Goal: Task Accomplishment & Management: Manage account settings

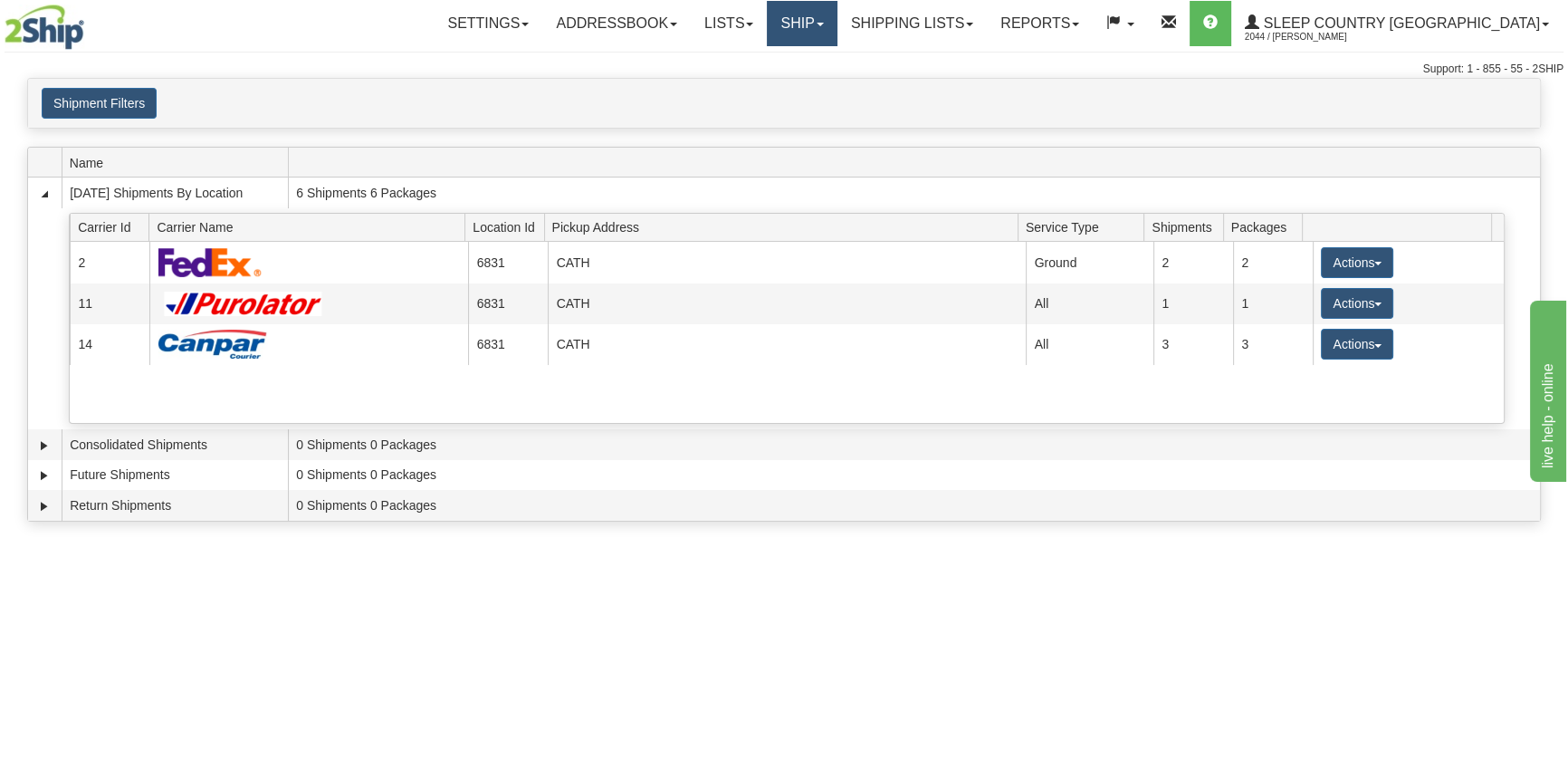
click at [836, 36] on link "Ship" at bounding box center [802, 23] width 70 height 45
click at [819, 90] on span "OnHold / Order Queue" at bounding box center [754, 87] width 127 height 15
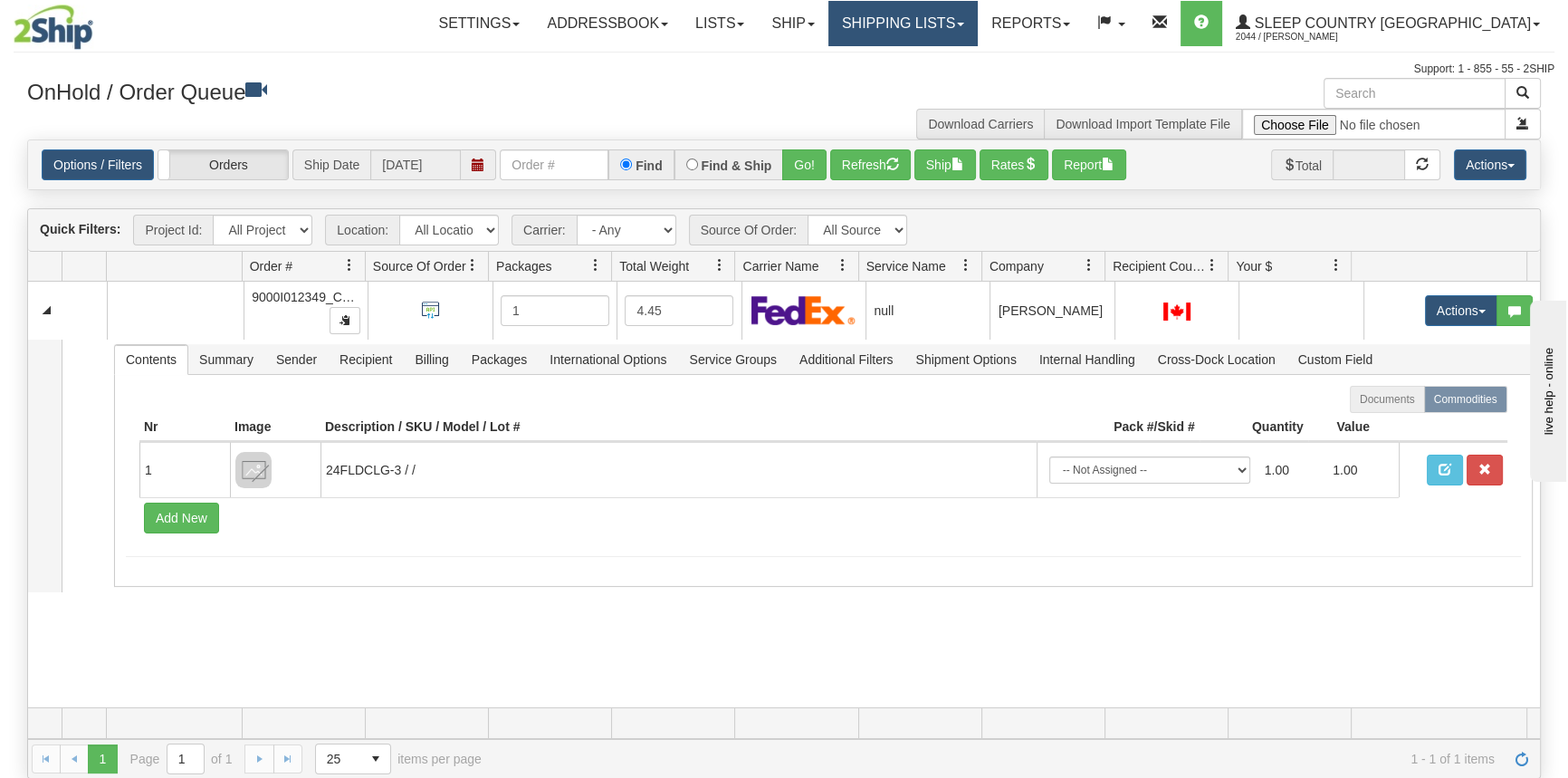
click at [970, 33] on link "Shipping lists" at bounding box center [903, 23] width 150 height 45
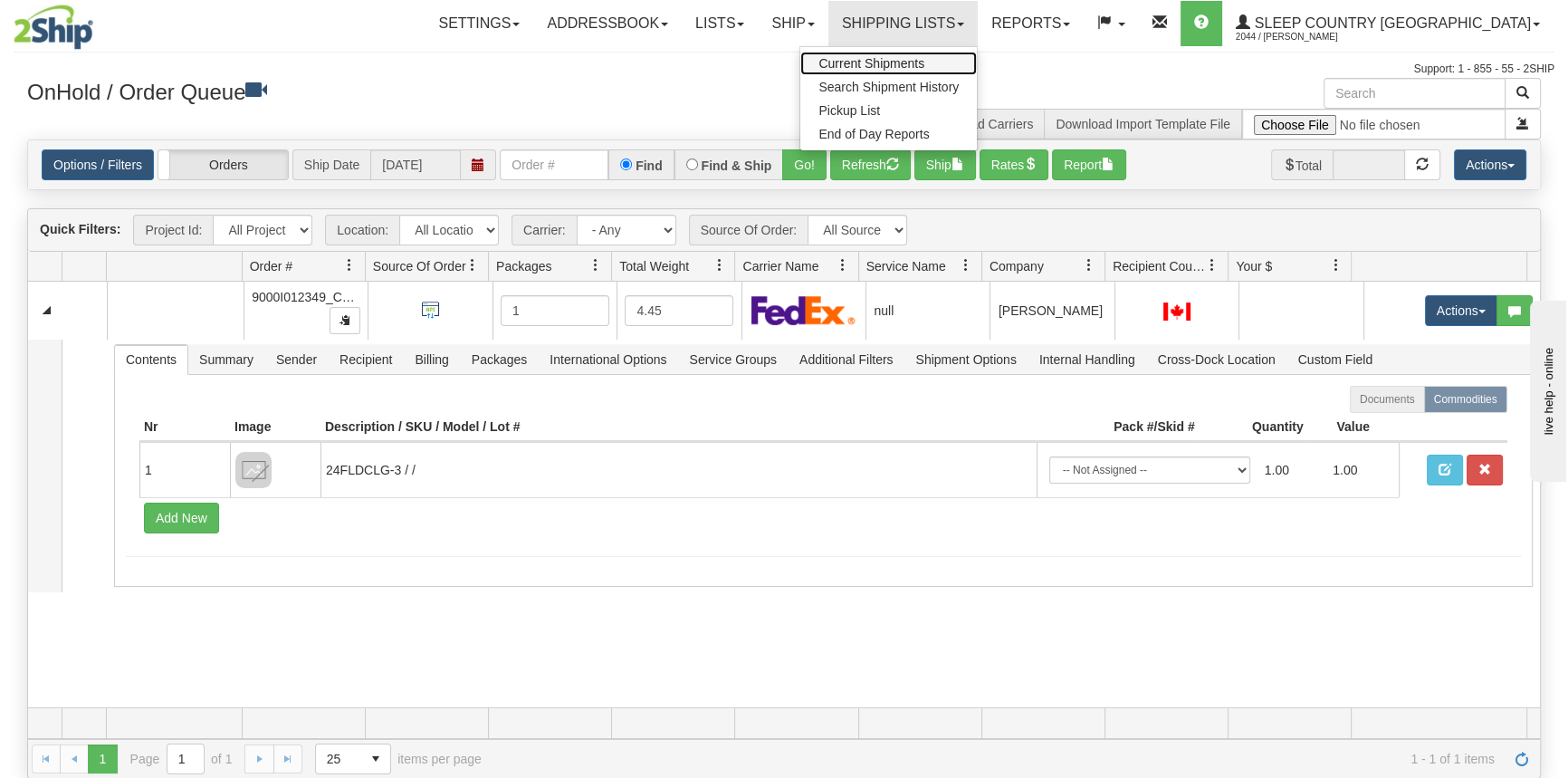
click at [924, 66] on span "Current Shipments" at bounding box center [871, 64] width 106 height 15
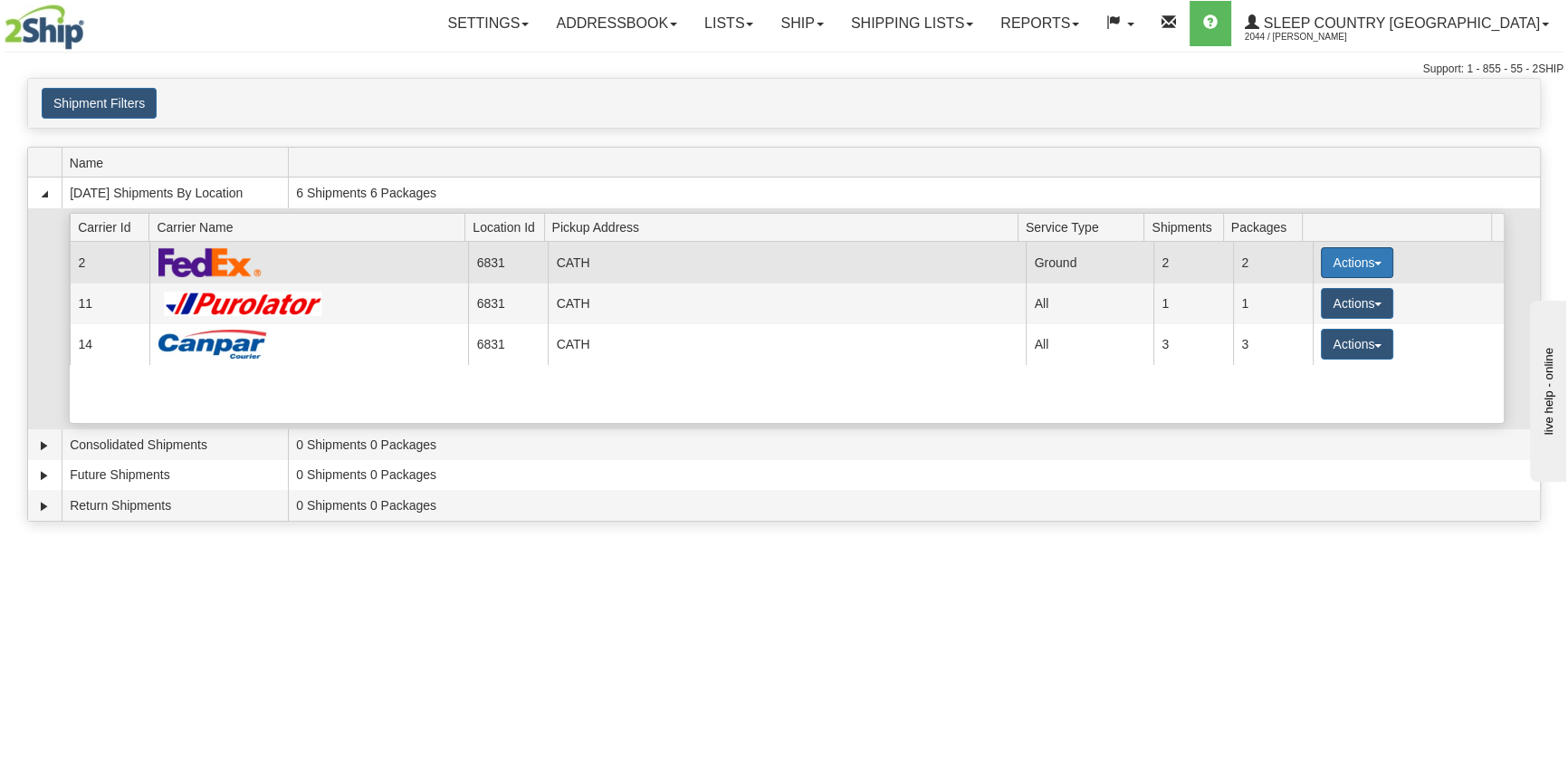
click at [1350, 267] on button "Actions" at bounding box center [1357, 262] width 72 height 30
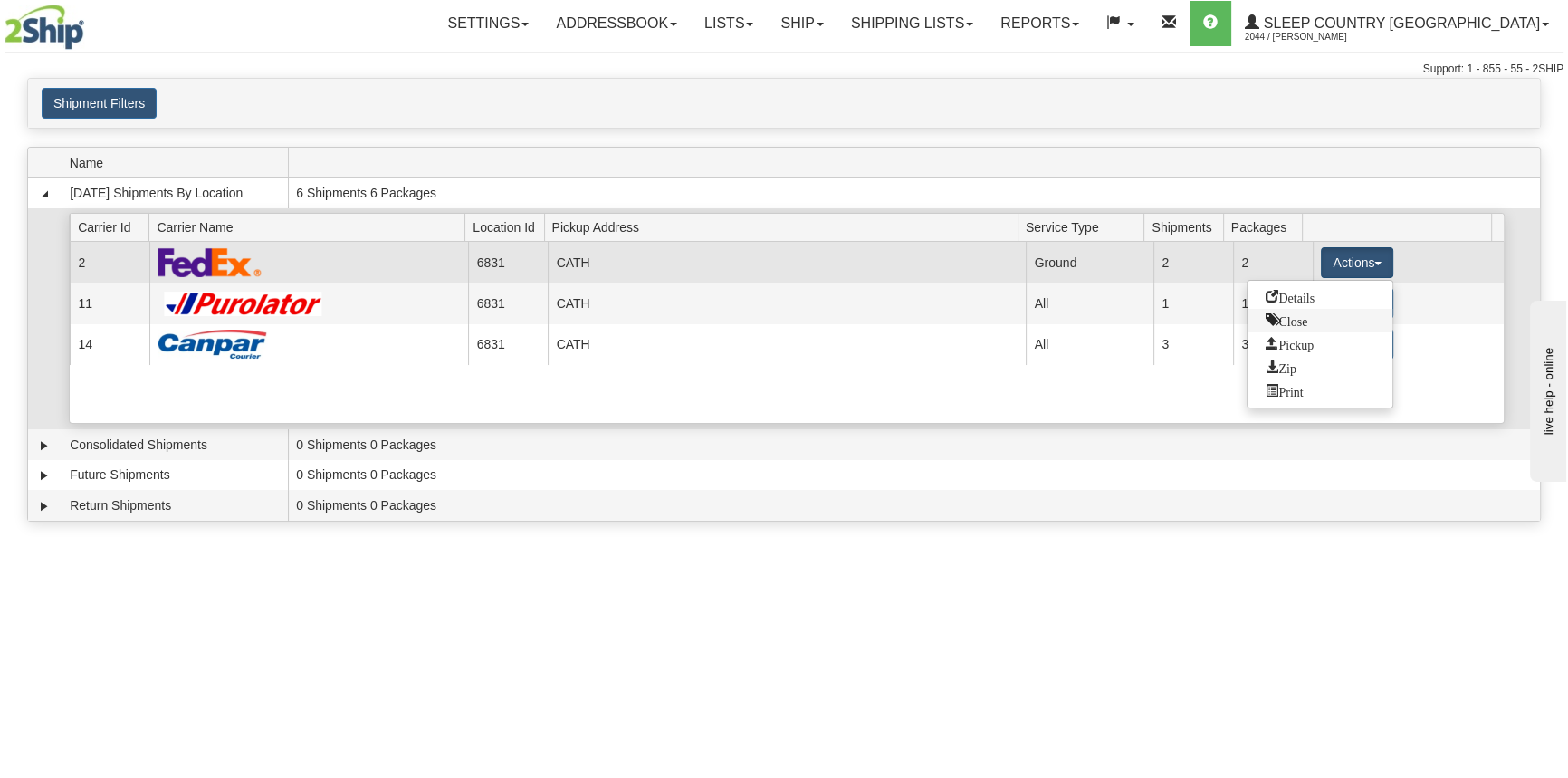
click at [1317, 319] on link "Close" at bounding box center [1320, 320] width 145 height 24
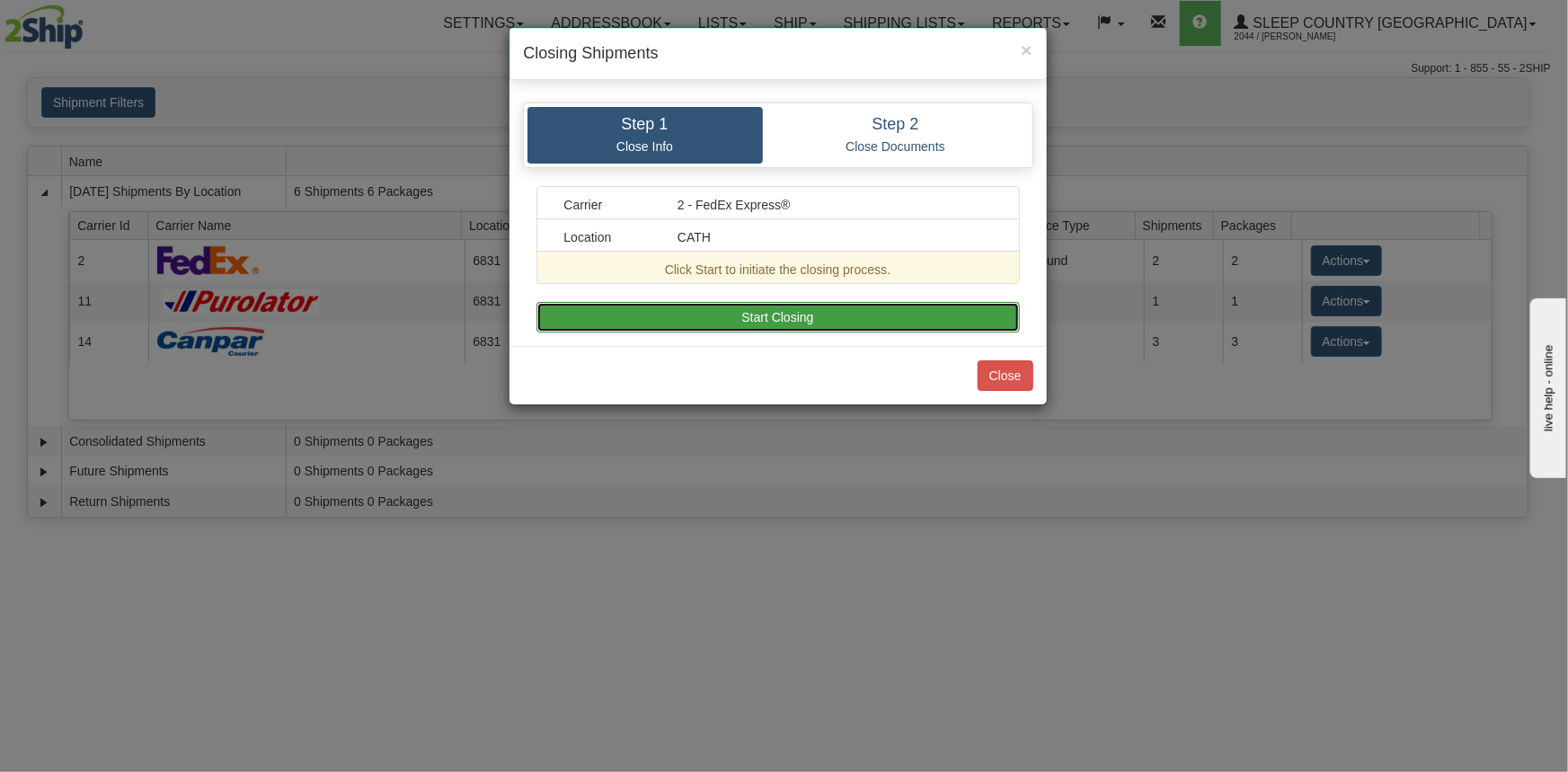
click at [980, 316] on button "Start Closing" at bounding box center [779, 317] width 484 height 30
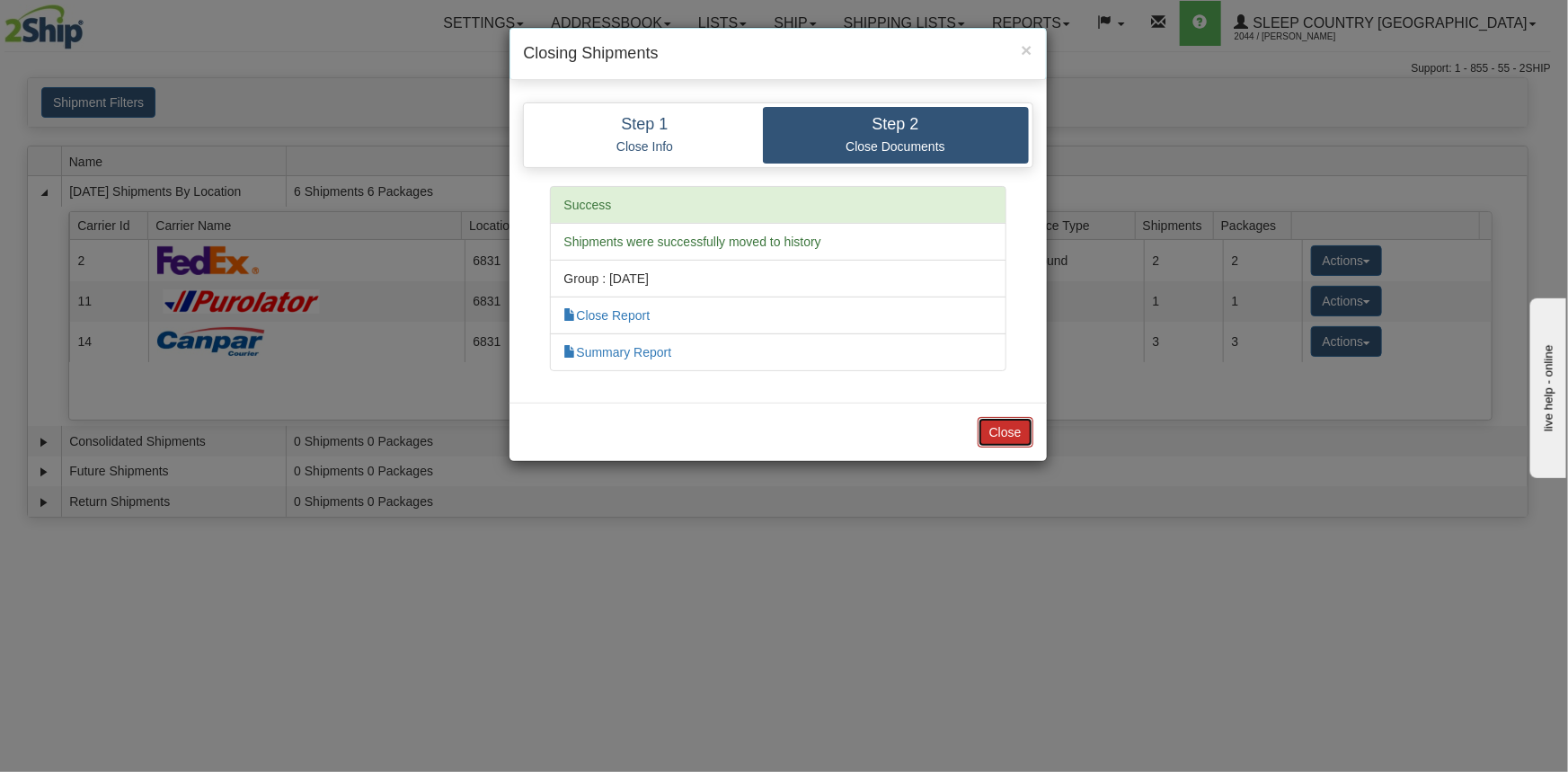
click at [1019, 437] on button "Close" at bounding box center [1005, 431] width 56 height 30
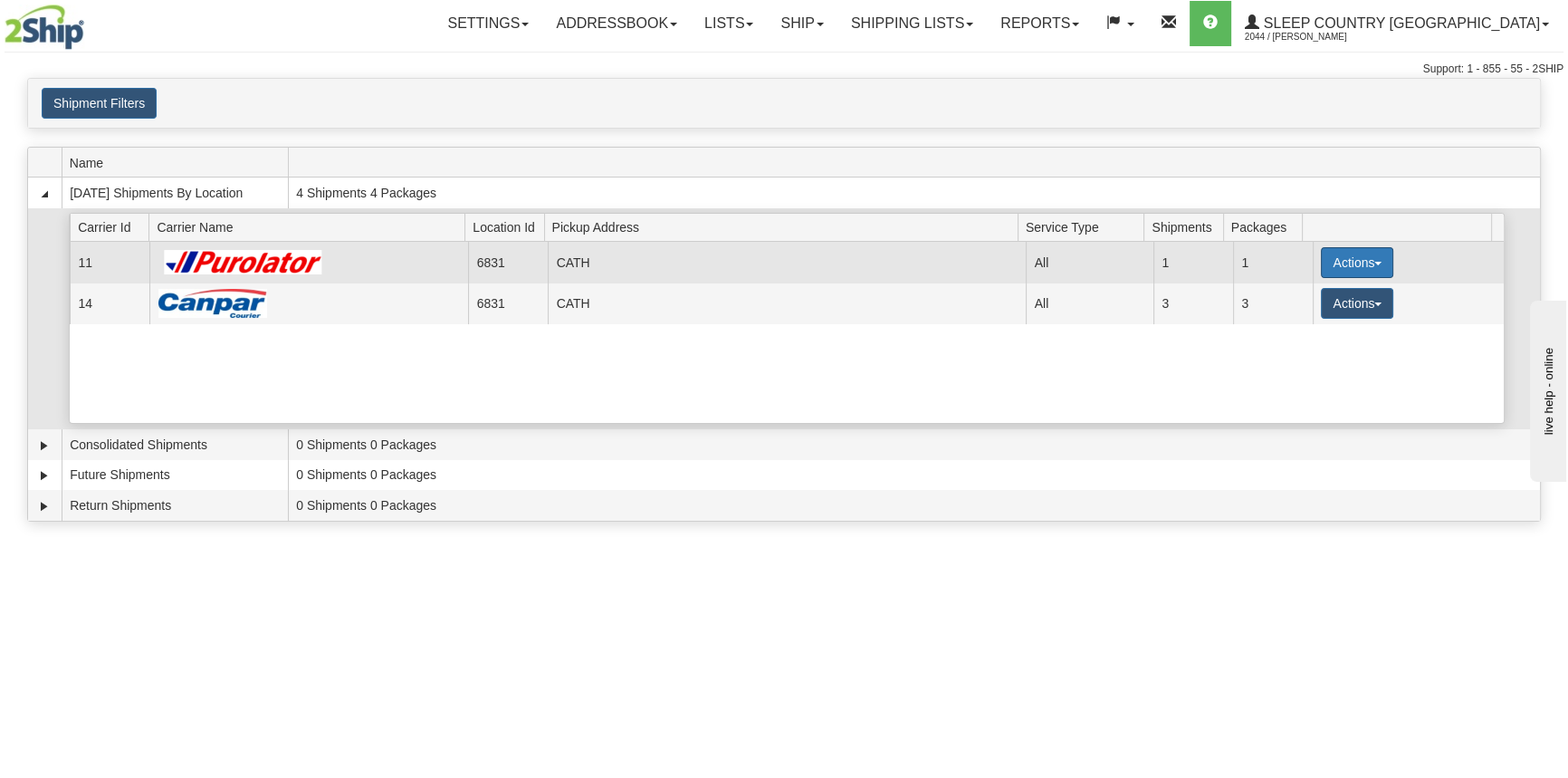
click at [1323, 269] on button "Actions" at bounding box center [1357, 262] width 72 height 30
click at [1336, 266] on button "Actions" at bounding box center [1357, 262] width 72 height 30
click at [1323, 318] on link "Close" at bounding box center [1320, 320] width 145 height 24
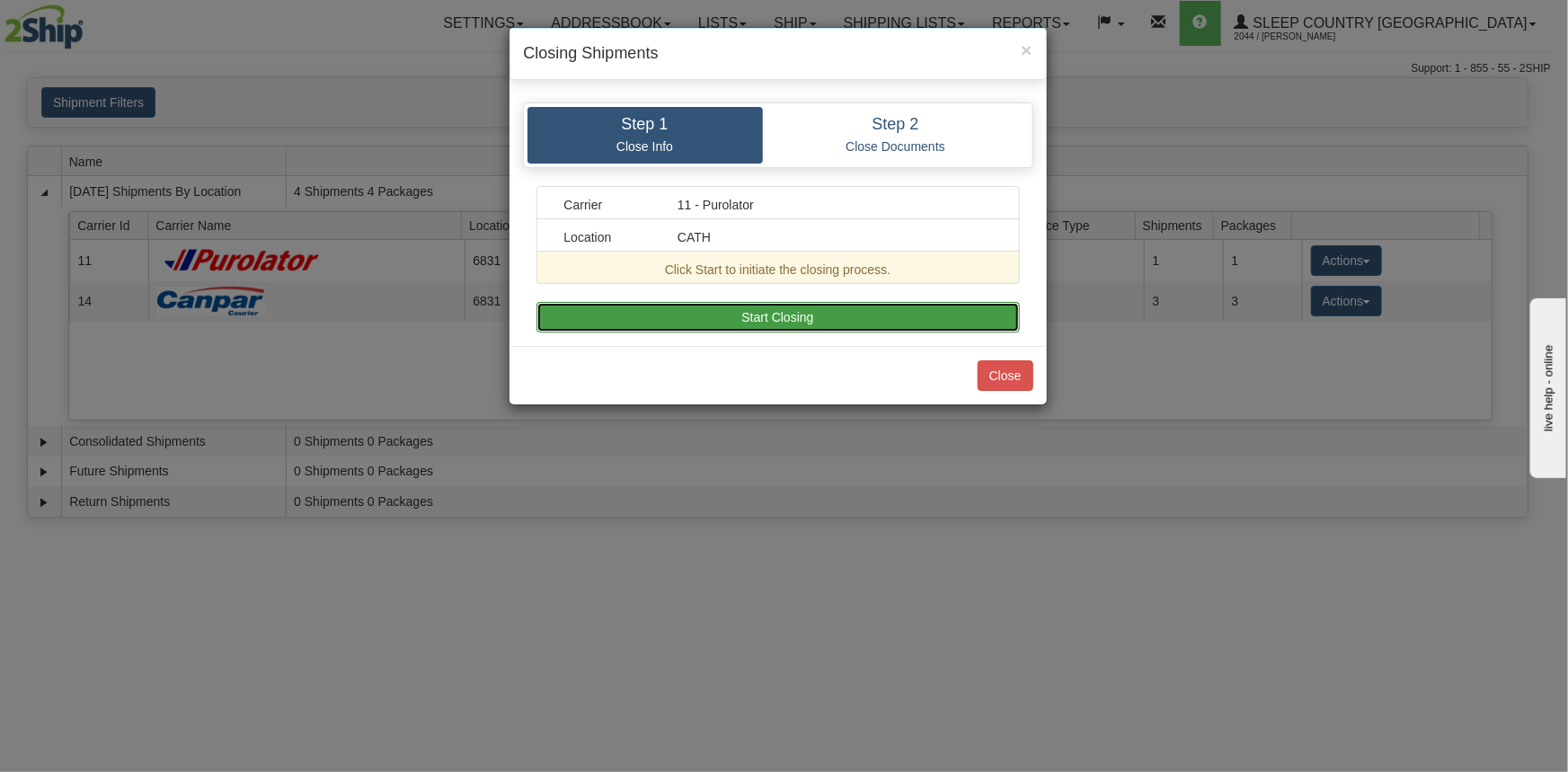
click at [966, 315] on button "Start Closing" at bounding box center [779, 317] width 484 height 30
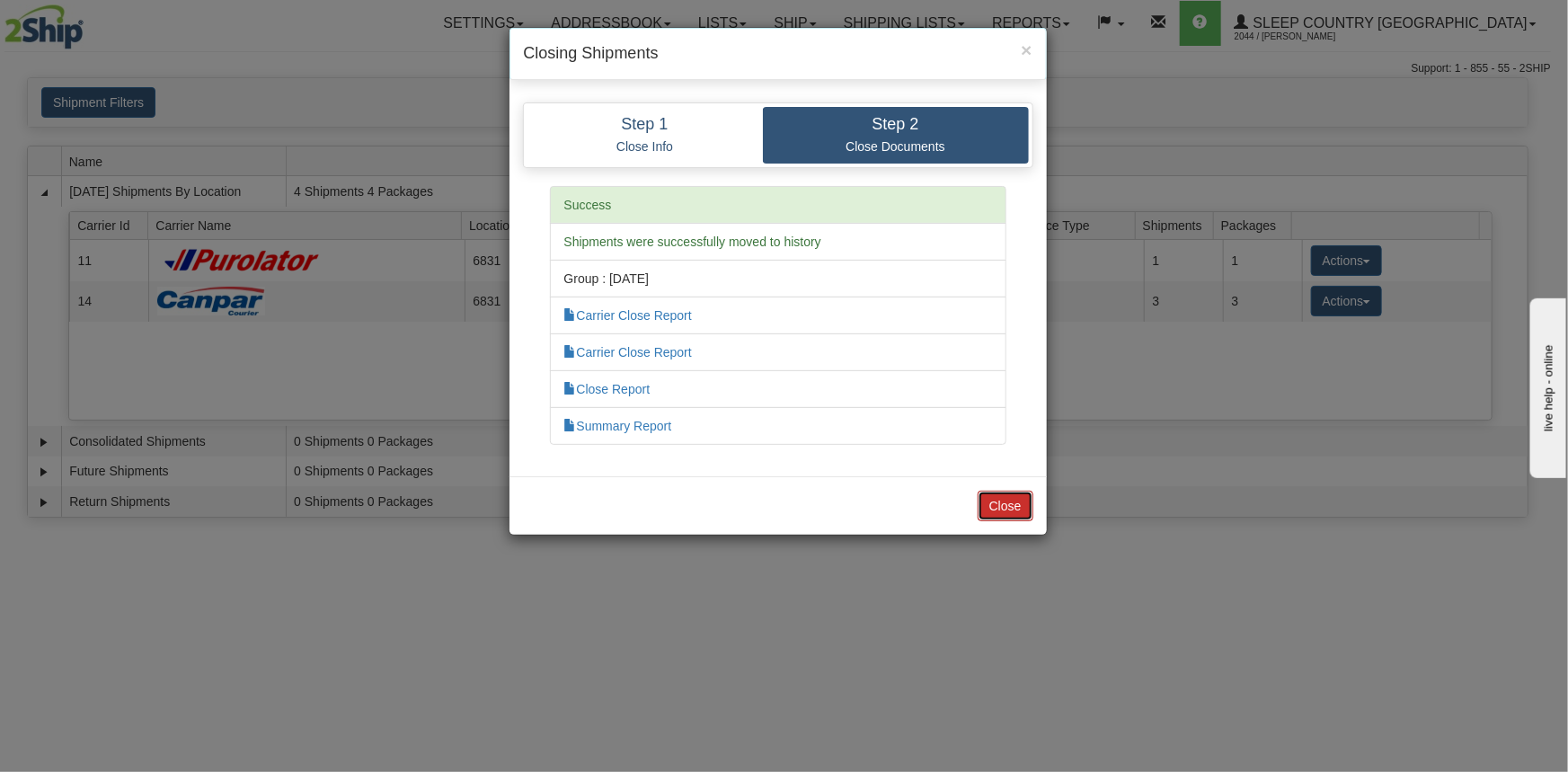
click at [1016, 495] on button "Close" at bounding box center [1005, 506] width 56 height 30
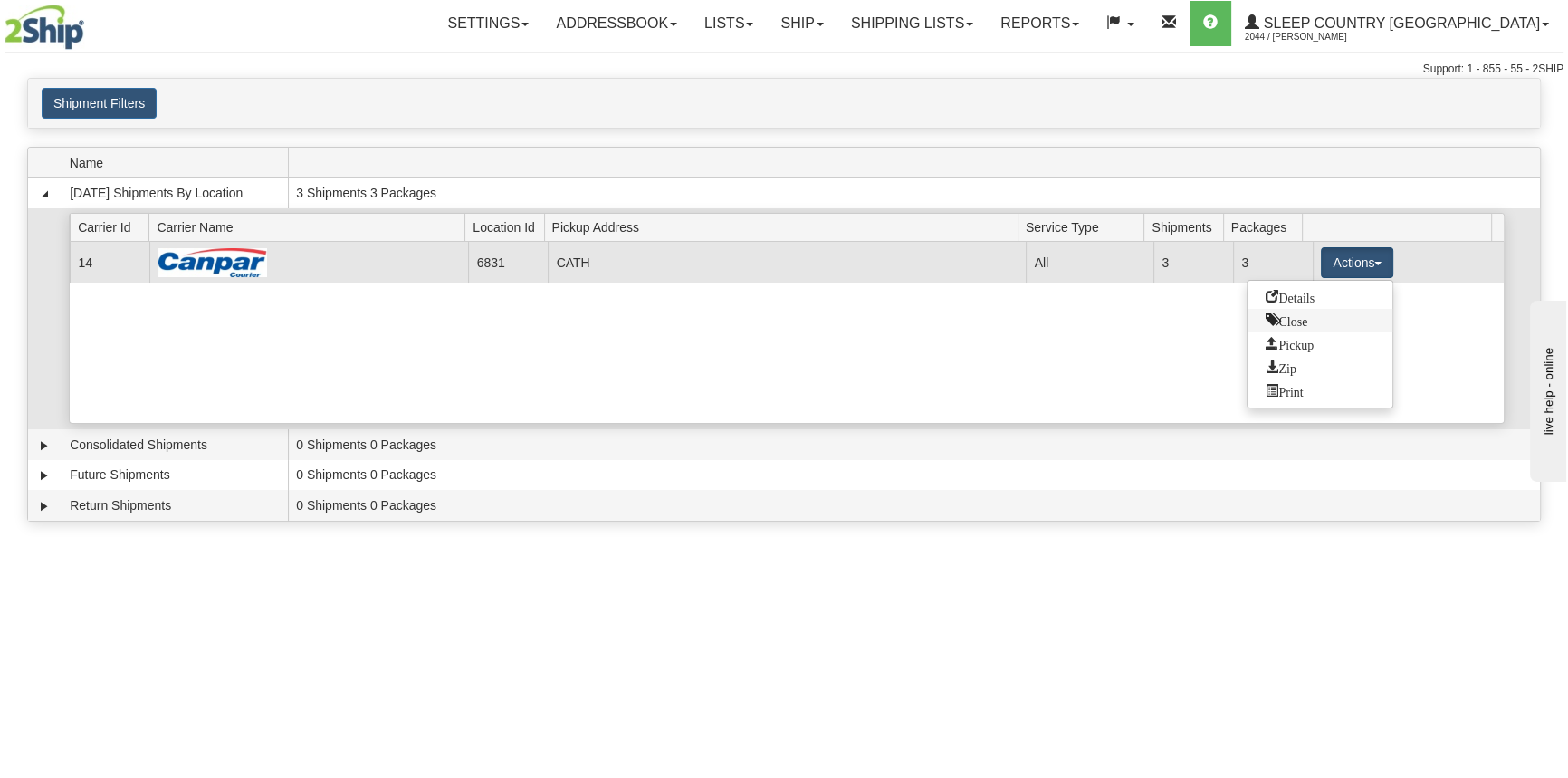
click at [1291, 327] on link "Close" at bounding box center [1320, 320] width 145 height 24
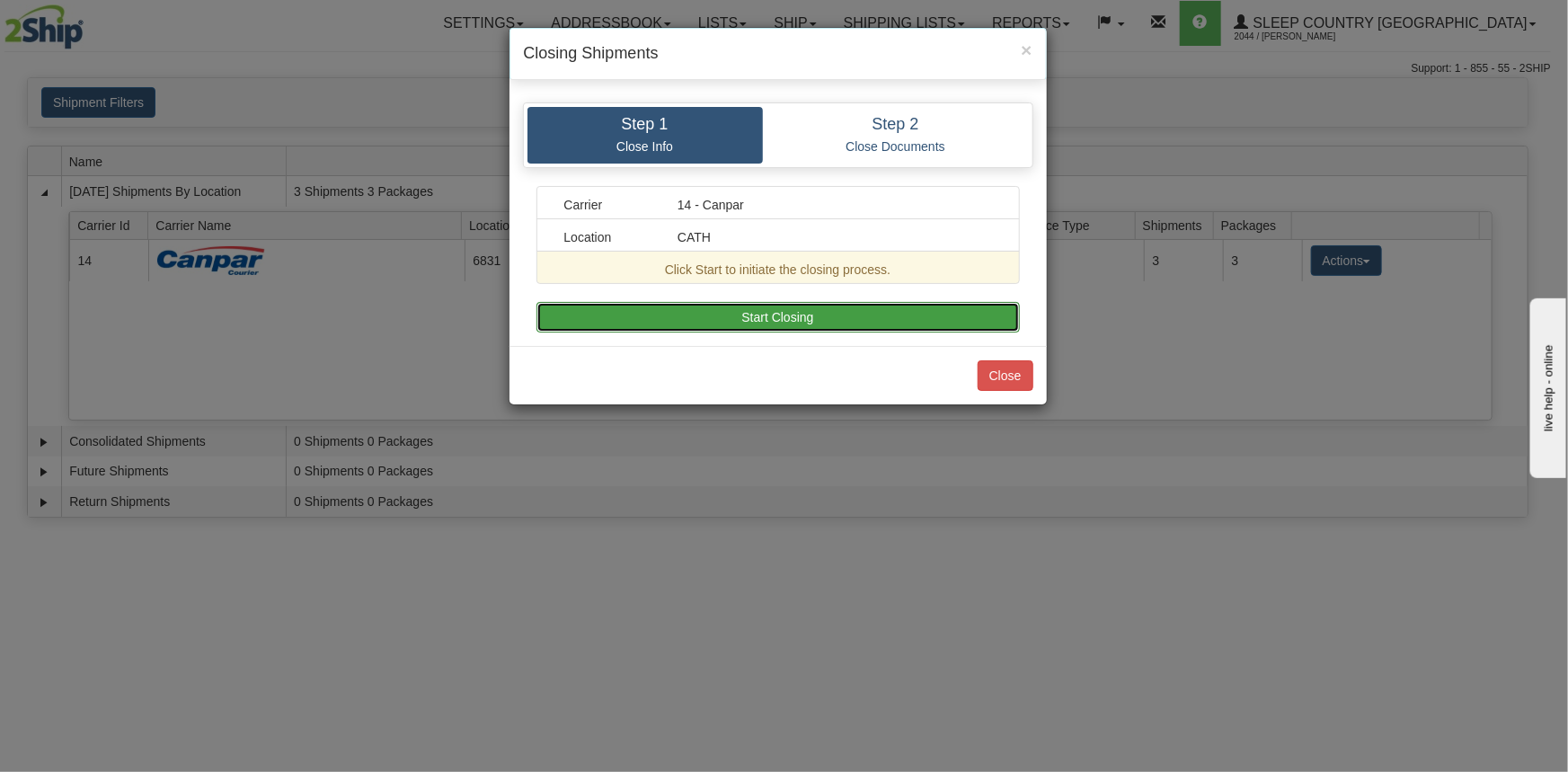
click at [888, 315] on button "Start Closing" at bounding box center [779, 317] width 484 height 30
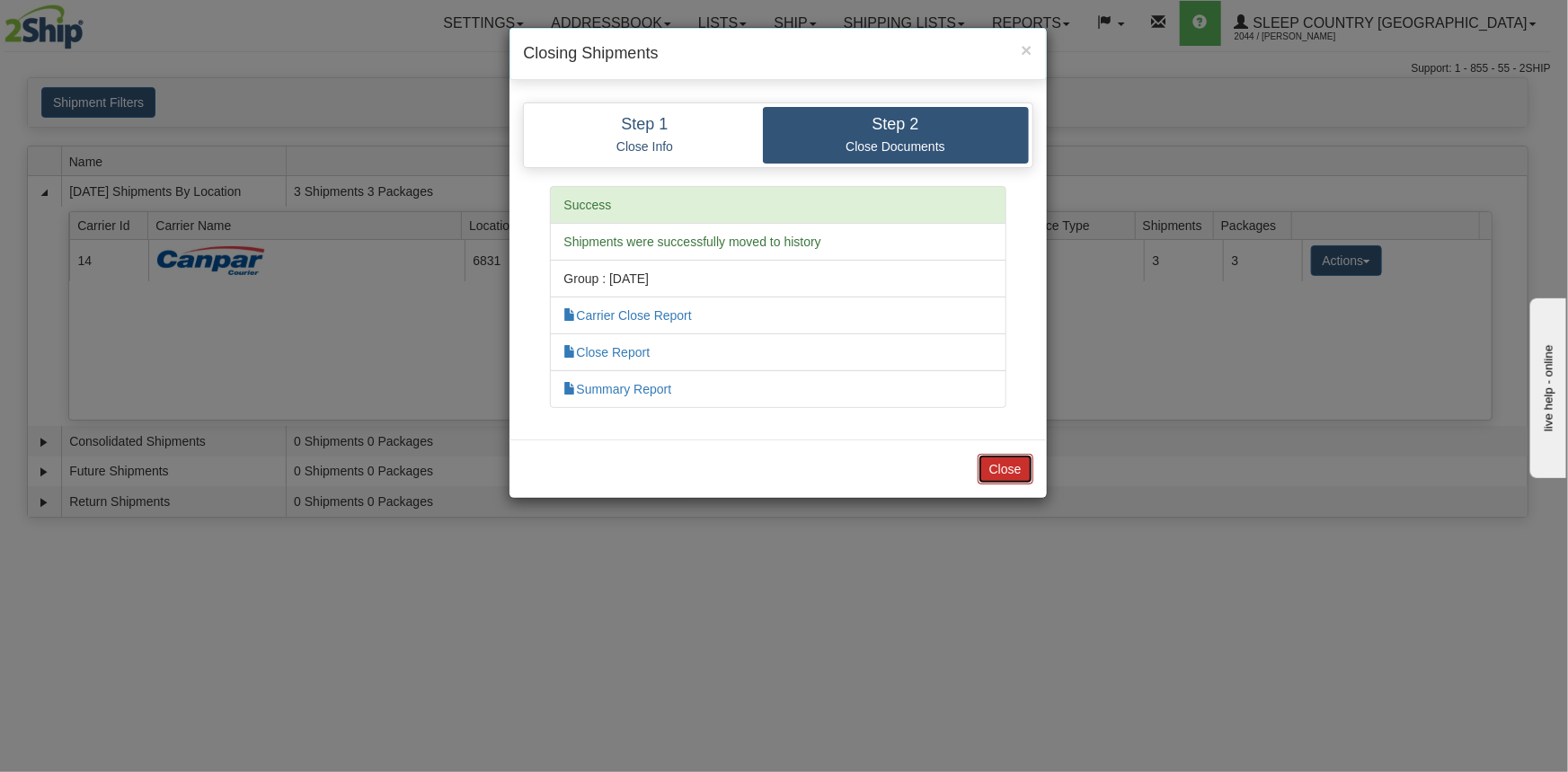
click at [1007, 476] on button "Close" at bounding box center [1005, 468] width 56 height 30
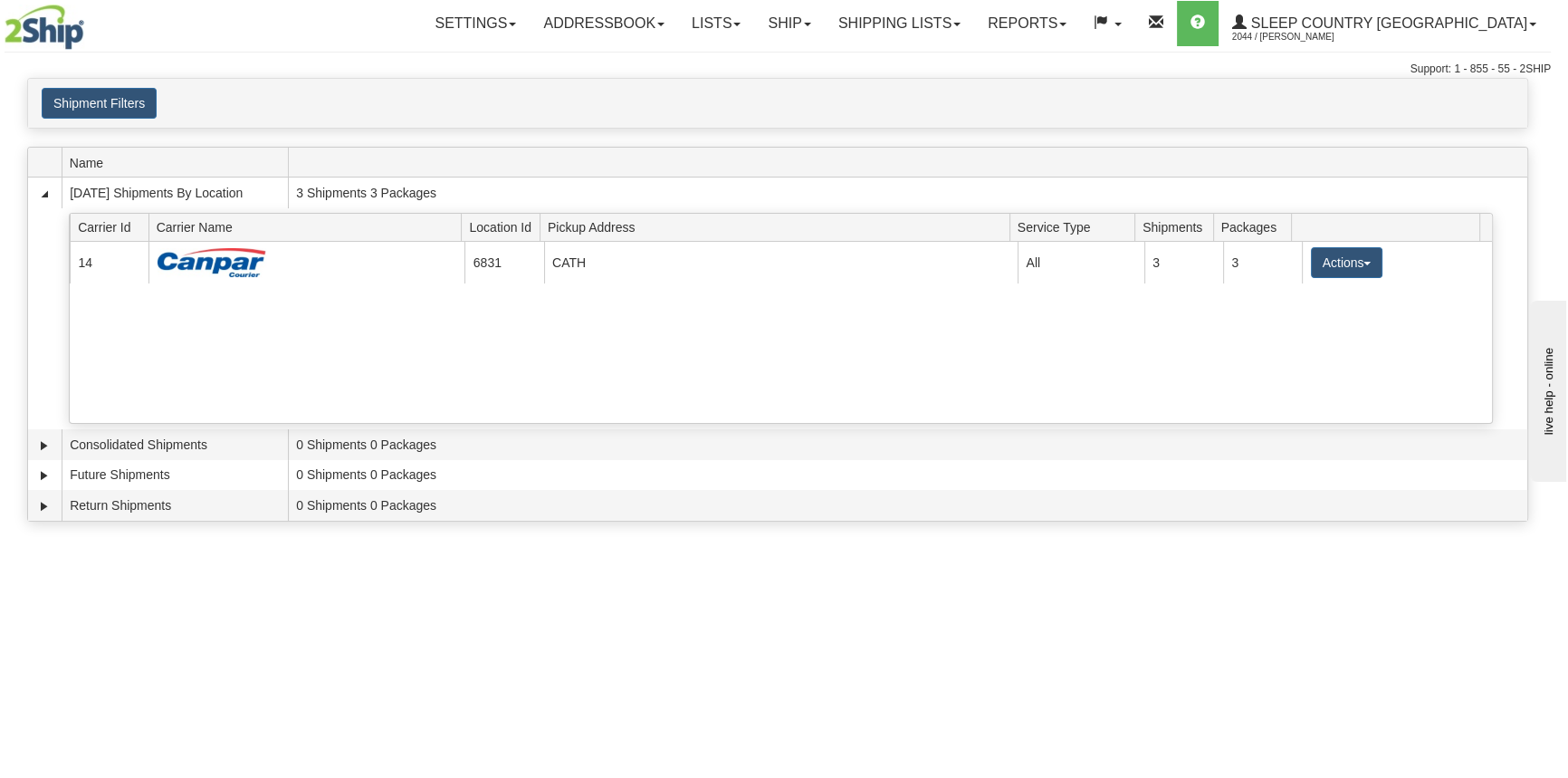
click at [1057, 546] on div "Toggle navigation Settings Shipping Preferences Fields Preferences New Recipien…" at bounding box center [777, 389] width 1555 height 778
